Goal: Navigation & Orientation: Find specific page/section

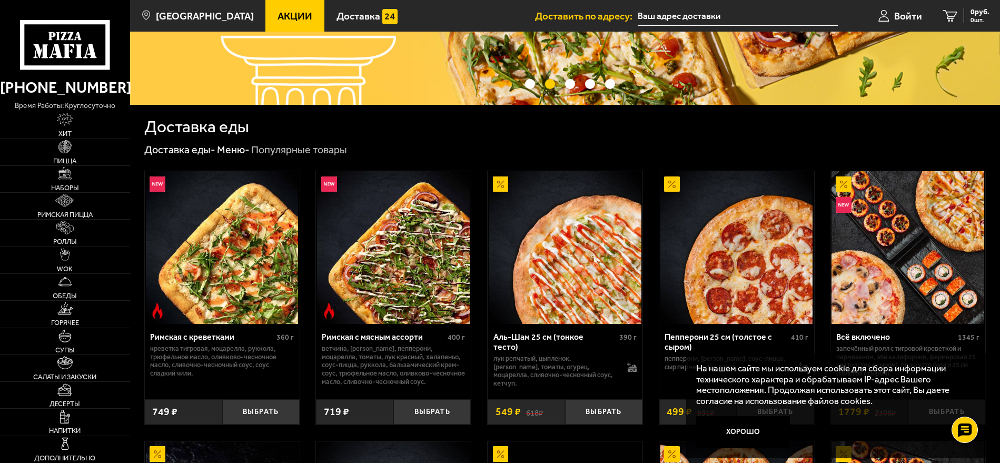
scroll to position [158, 0]
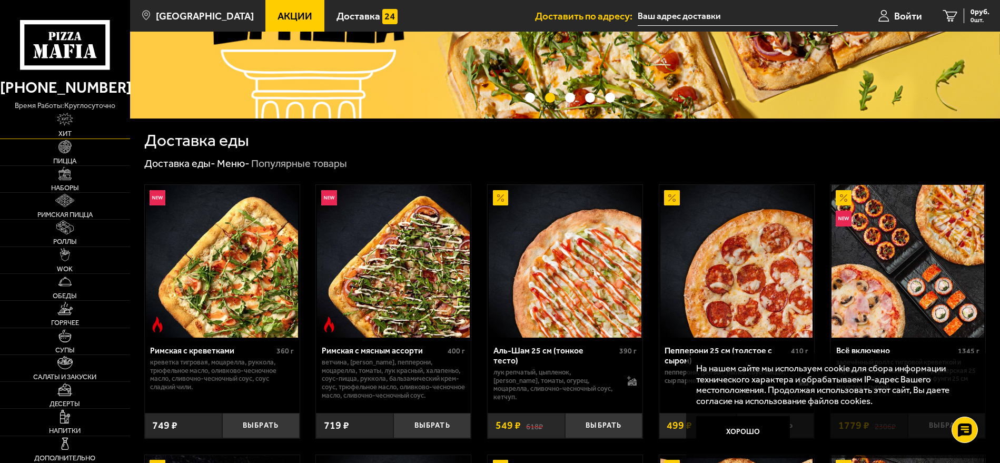
click at [66, 128] on link "Хит" at bounding box center [65, 125] width 130 height 26
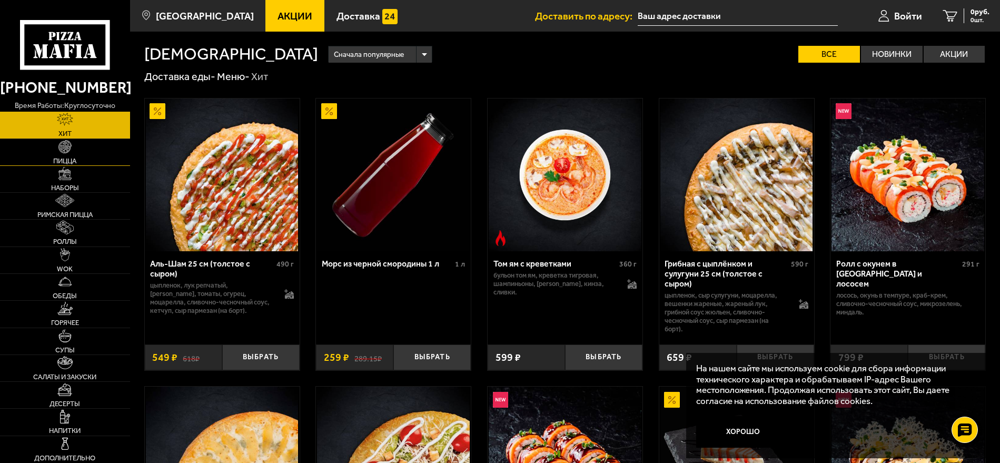
click at [76, 159] on span "Пицца" at bounding box center [64, 160] width 23 height 7
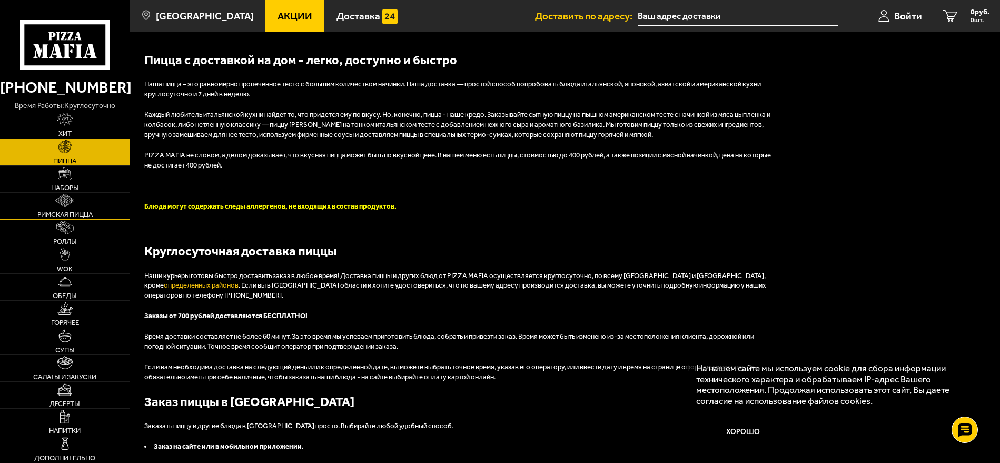
scroll to position [2757, 0]
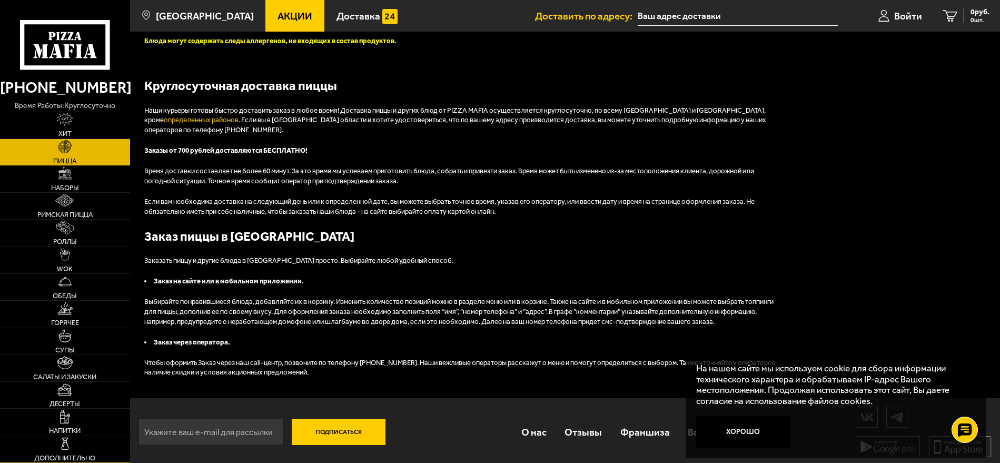
click at [69, 447] on img at bounding box center [64, 443] width 13 height 13
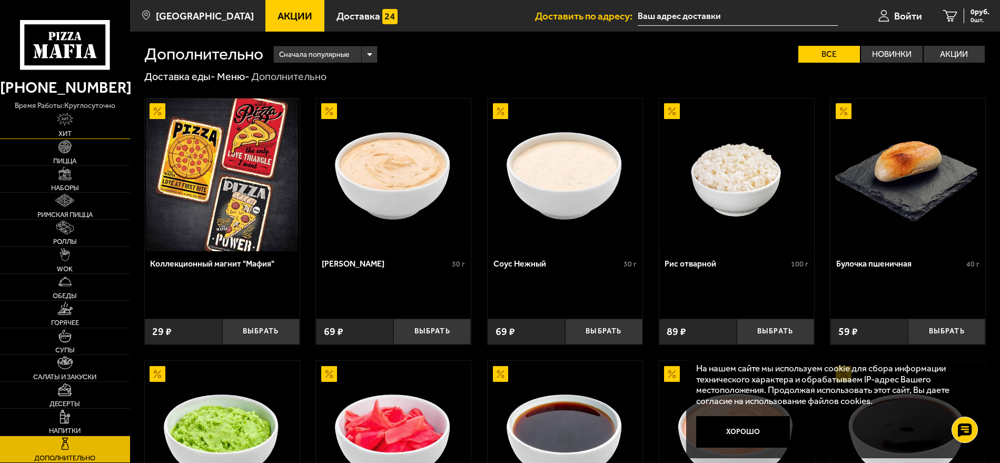
click at [66, 137] on span "Хит" at bounding box center [64, 133] width 13 height 7
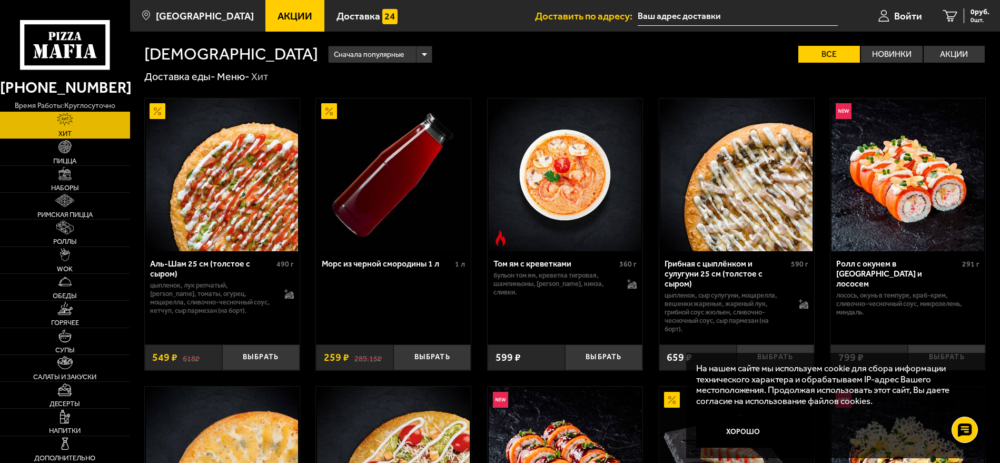
click at [304, 17] on link "Акции" at bounding box center [294, 16] width 59 height 32
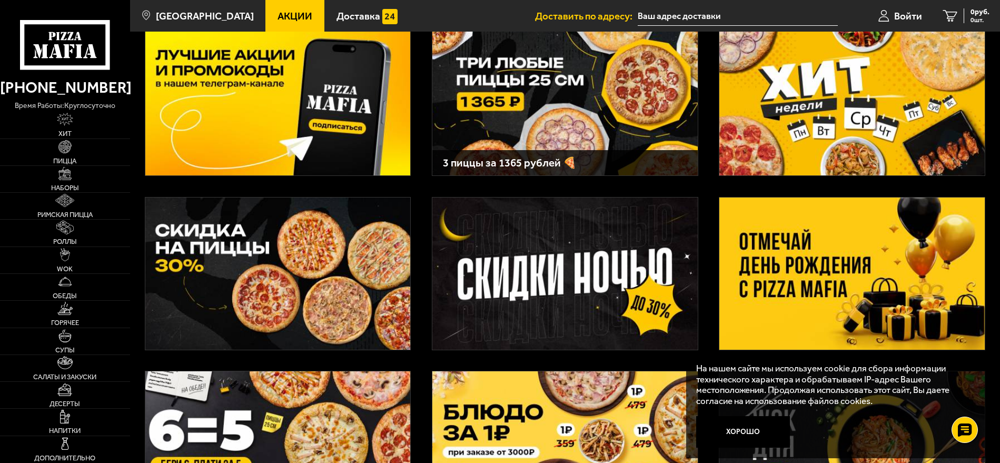
scroll to position [43, 0]
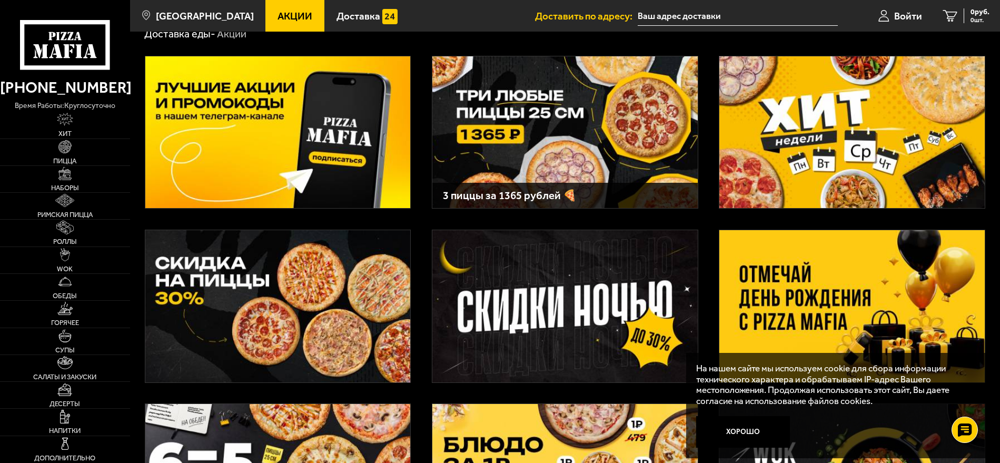
click at [337, 279] on img at bounding box center [277, 306] width 265 height 152
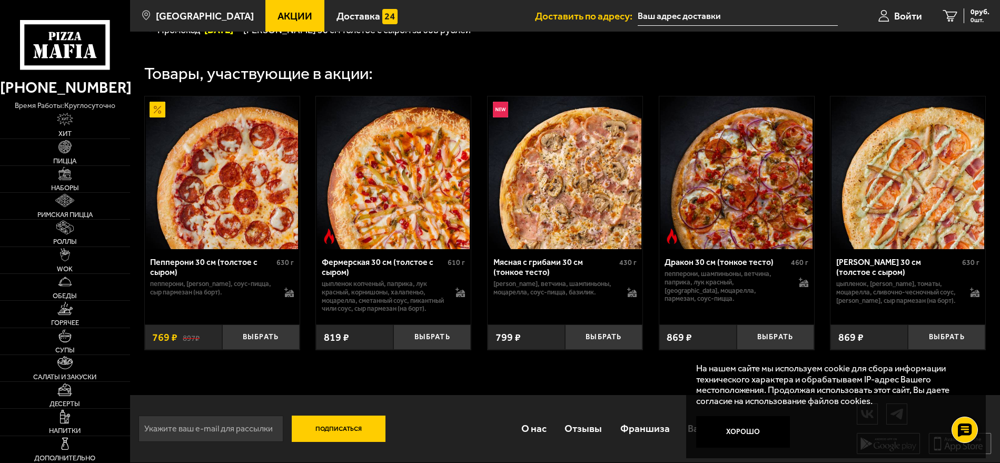
scroll to position [346, 0]
